Goal: Navigation & Orientation: Find specific page/section

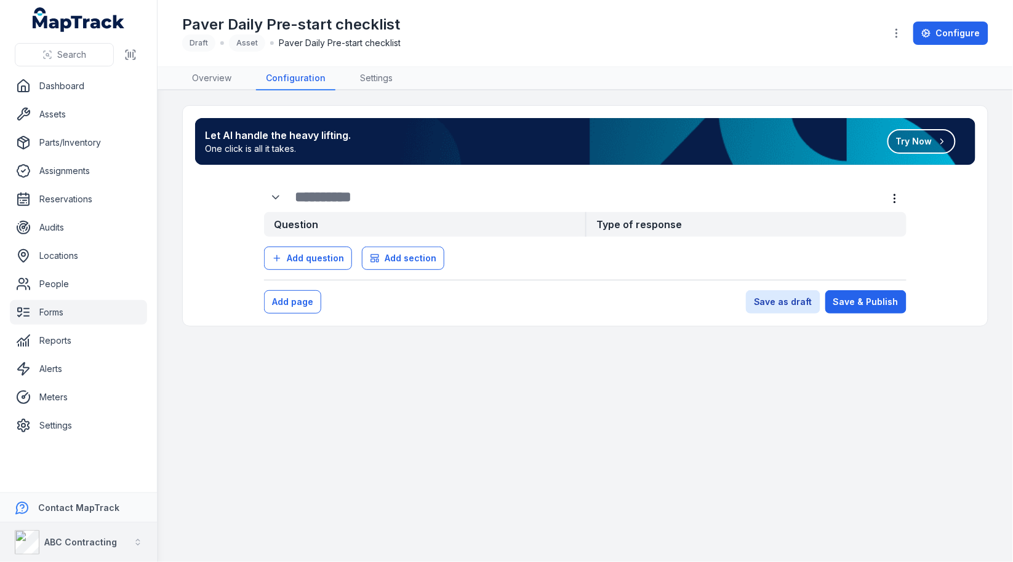
click at [75, 541] on strong "ABC Contracting" at bounding box center [80, 542] width 73 height 10
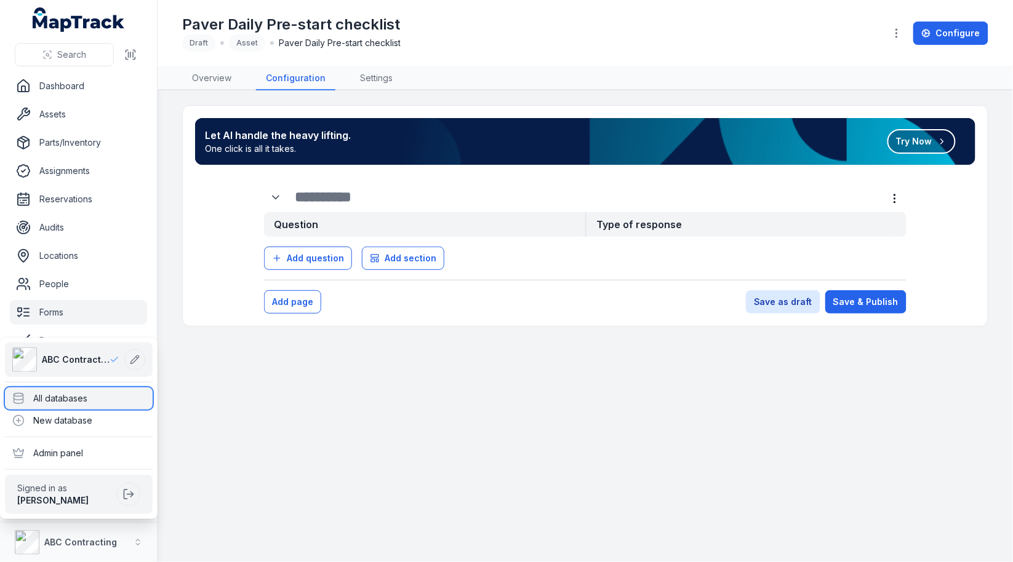
click at [116, 390] on div "All databases" at bounding box center [79, 399] width 148 height 22
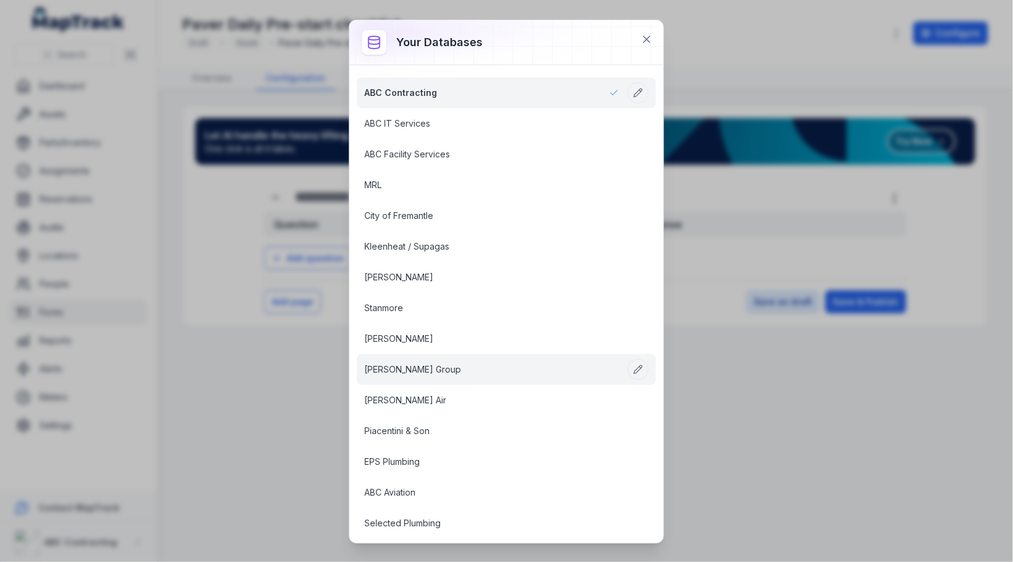
scroll to position [1509, 0]
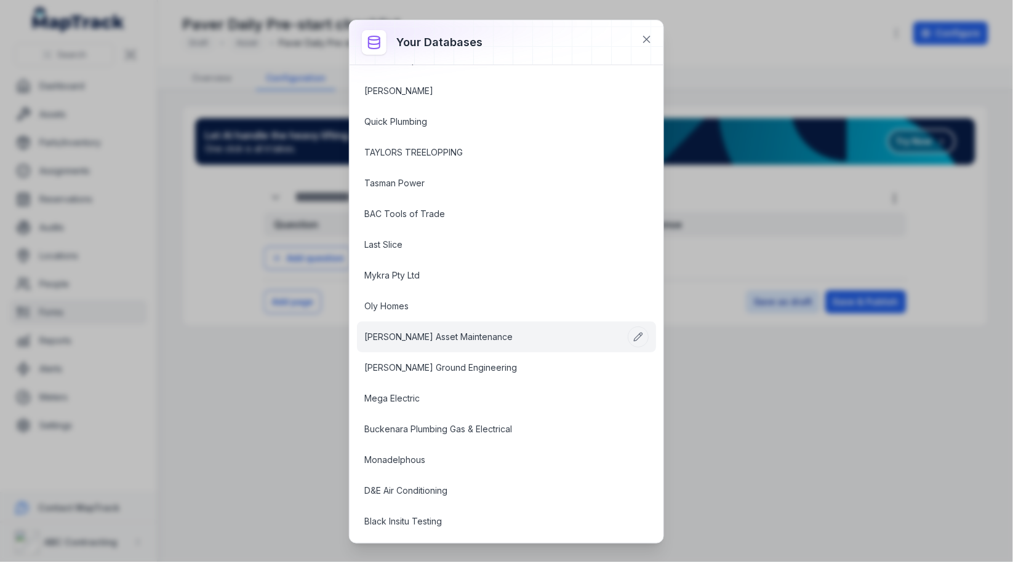
click at [494, 331] on link "RIX Asset Maintenance" at bounding box center [491, 337] width 255 height 12
